Goal: Navigation & Orientation: Go to known website

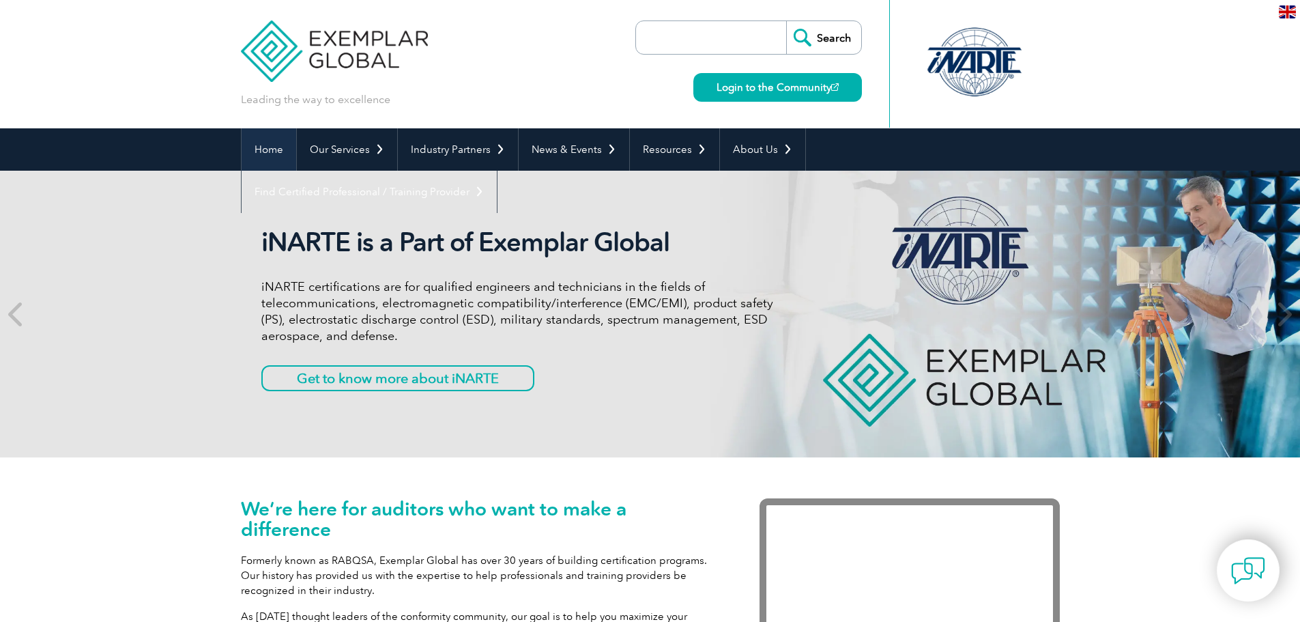
click at [259, 146] on link "Home" at bounding box center [269, 149] width 55 height 42
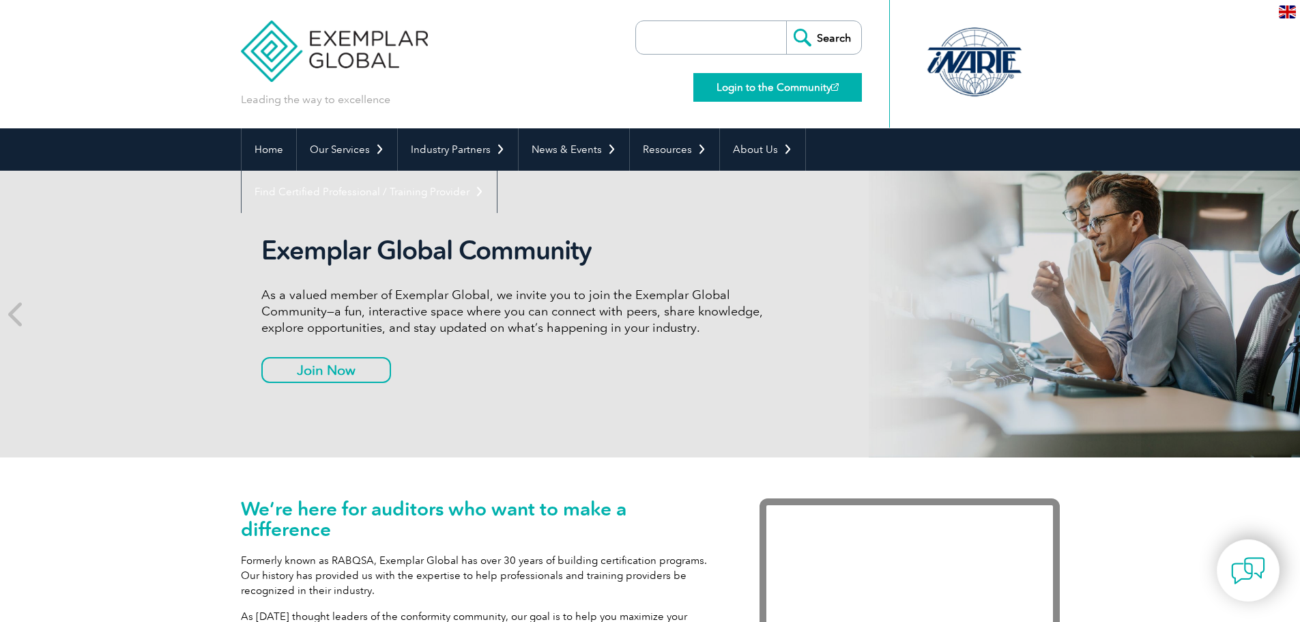
click at [766, 92] on link "Login to the Community" at bounding box center [777, 87] width 169 height 29
